Goal: Navigation & Orientation: Go to known website

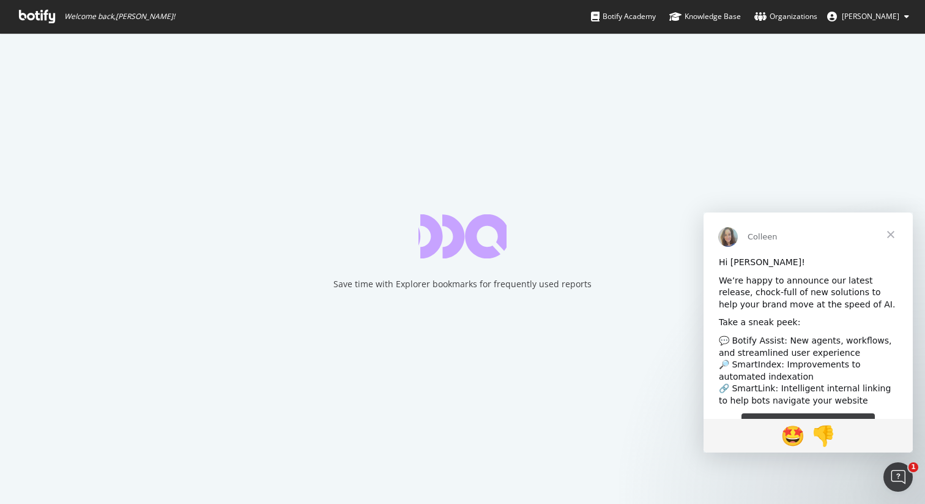
click at [889, 229] on span "Close" at bounding box center [891, 234] width 44 height 44
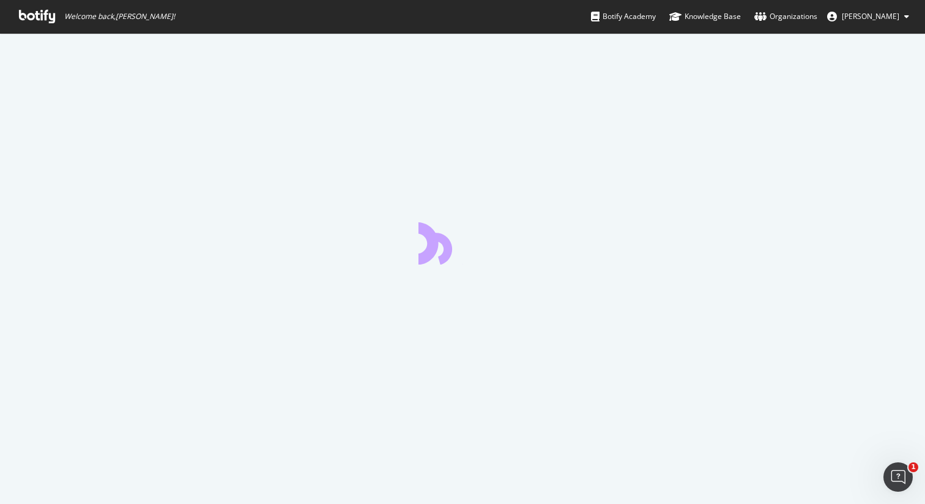
click at [23, 18] on icon at bounding box center [37, 16] width 36 height 13
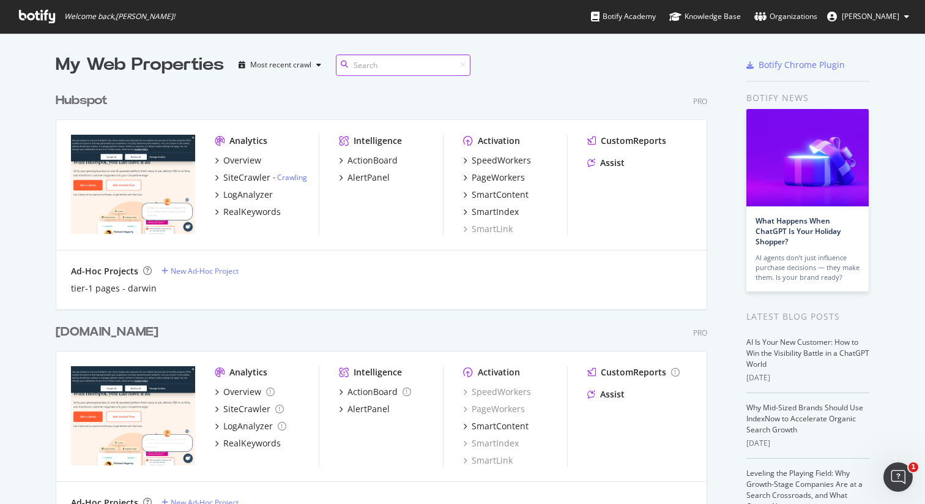
scroll to position [1, 1]
